Goal: Navigation & Orientation: Find specific page/section

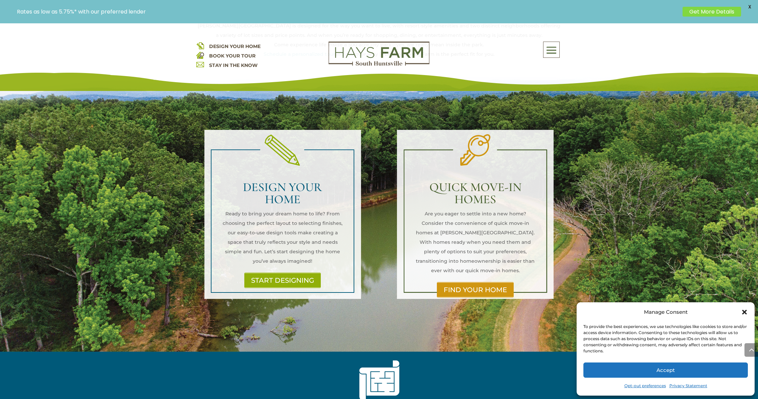
scroll to position [428, 0]
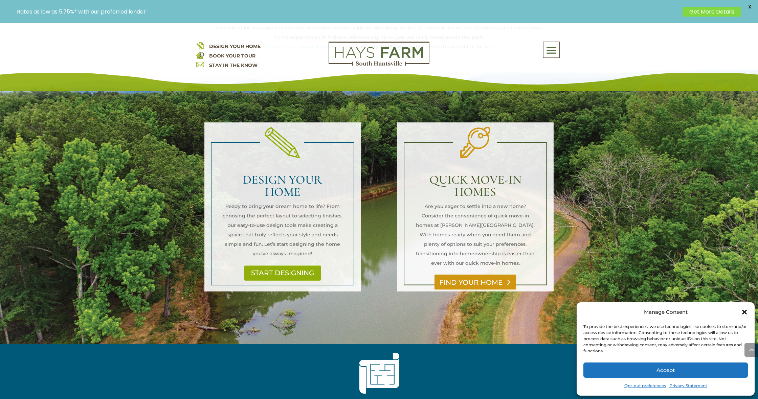
click at [481, 275] on link "FIND YOUR HOME" at bounding box center [476, 283] width 82 height 16
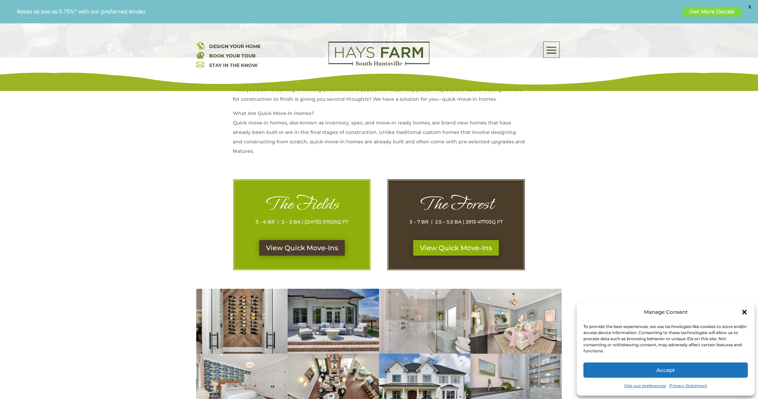
scroll to position [250, 0]
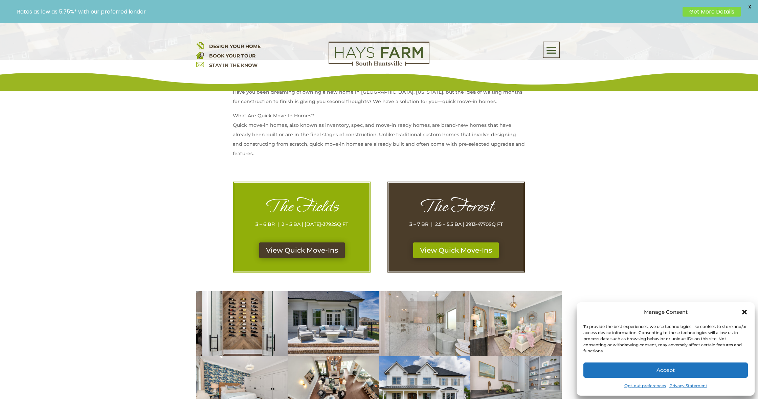
click at [746, 315] on icon "Close dialog" at bounding box center [744, 312] width 7 height 7
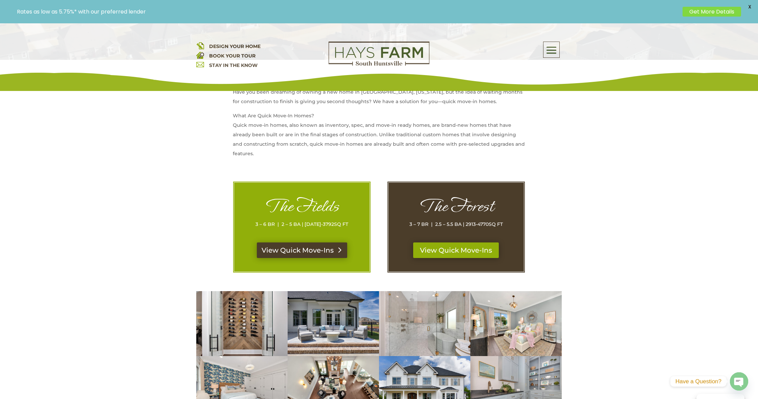
click at [301, 252] on link "View Quick Move-Ins" at bounding box center [302, 251] width 90 height 16
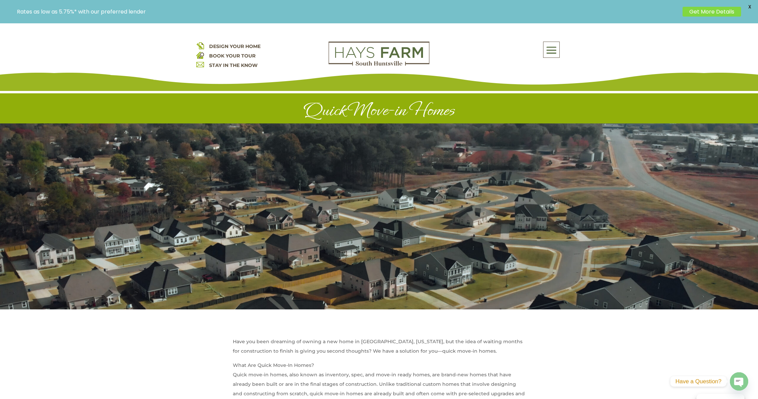
scroll to position [0, 0]
click at [551, 48] on span at bounding box center [551, 50] width 16 height 16
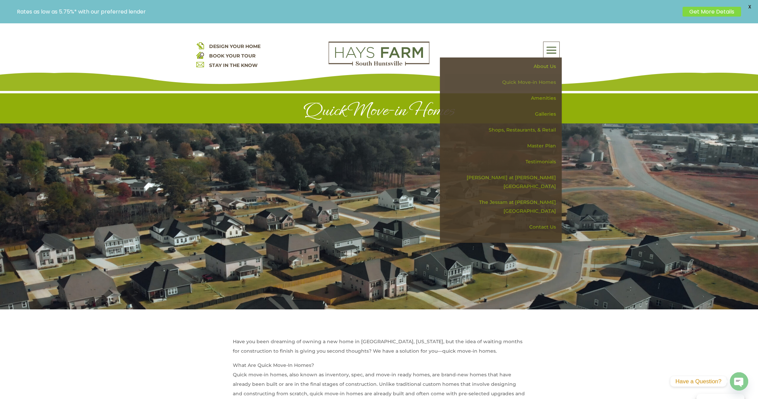
click at [550, 83] on link "Quick Move-in Homes" at bounding box center [503, 82] width 117 height 16
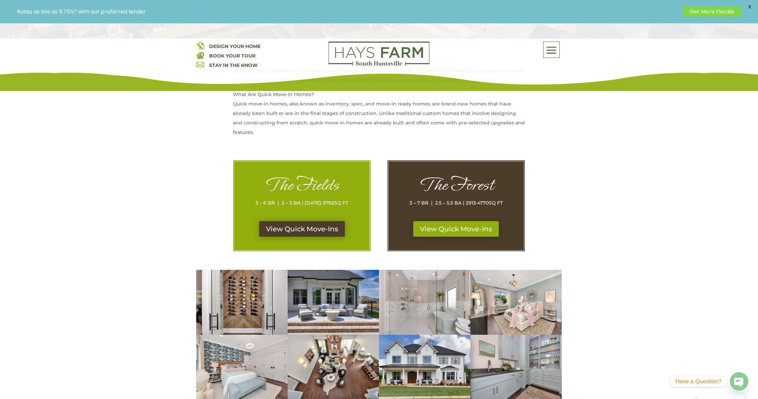
scroll to position [281, 0]
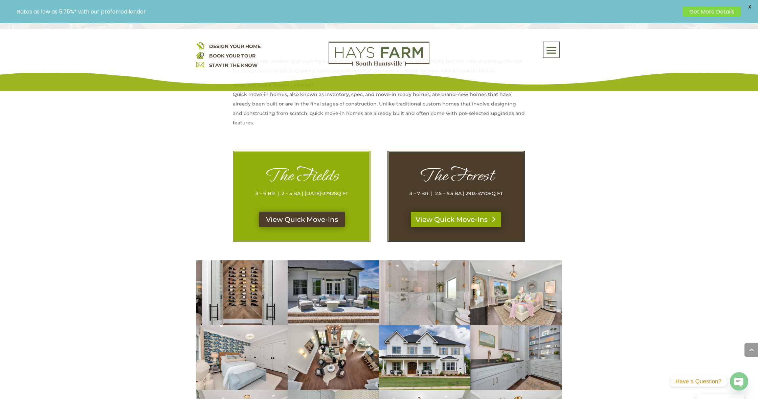
click at [475, 216] on link "View Quick Move-Ins" at bounding box center [456, 220] width 90 height 16
